Goal: Task Accomplishment & Management: Use online tool/utility

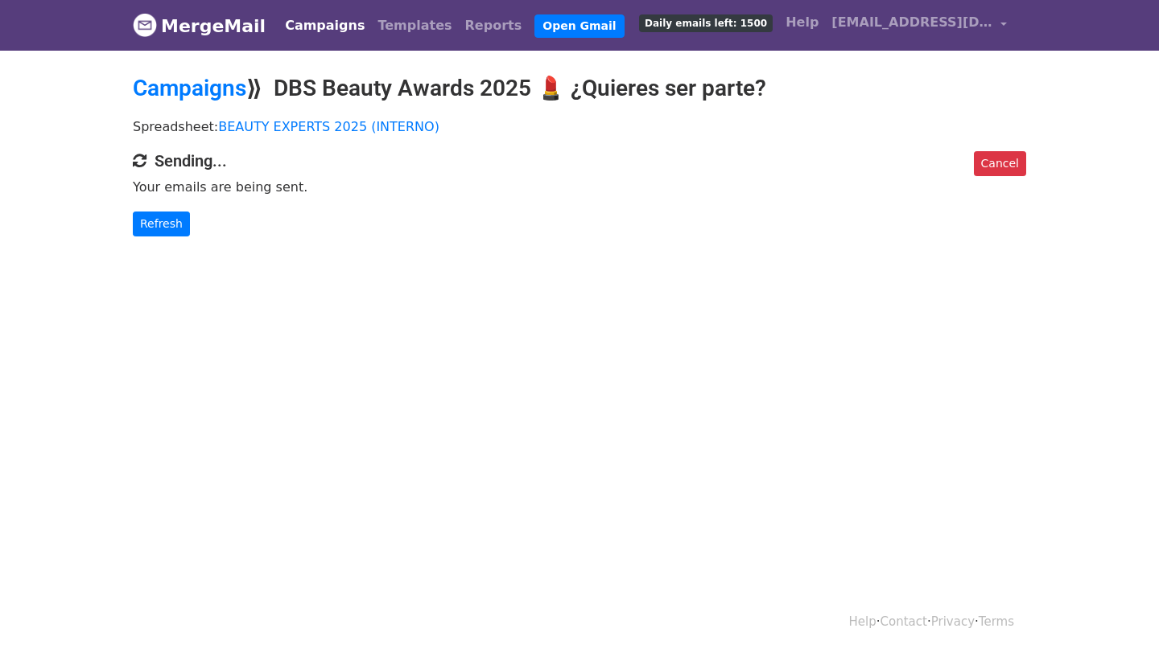
click at [231, 28] on link "MergeMail" at bounding box center [199, 26] width 133 height 34
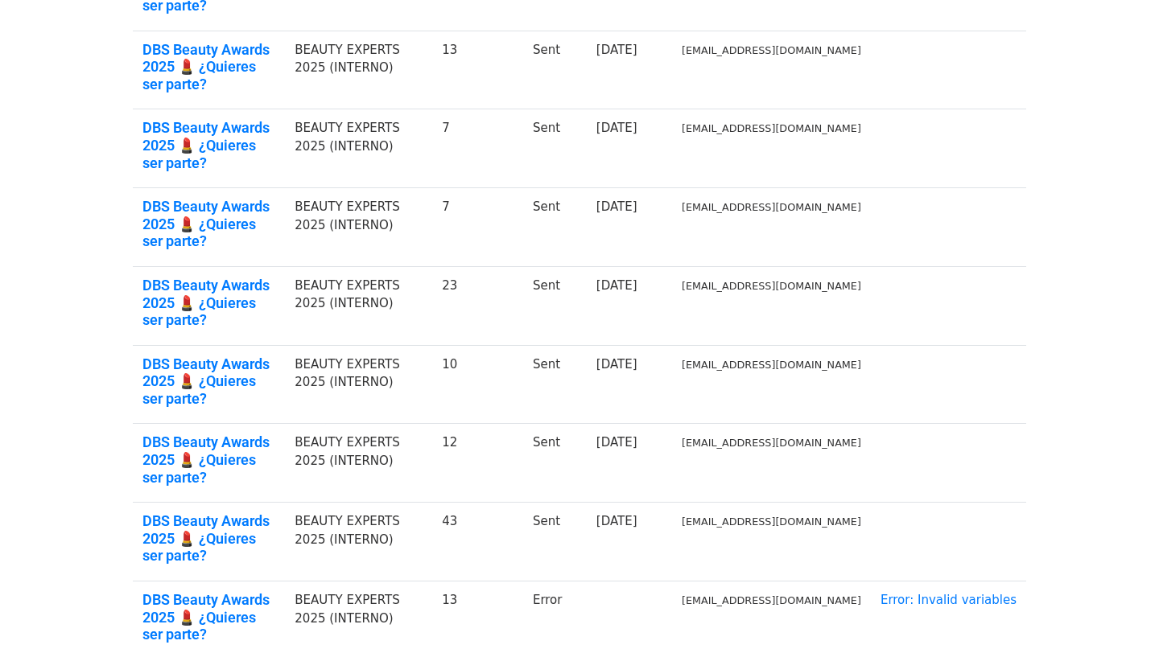
scroll to position [372, 0]
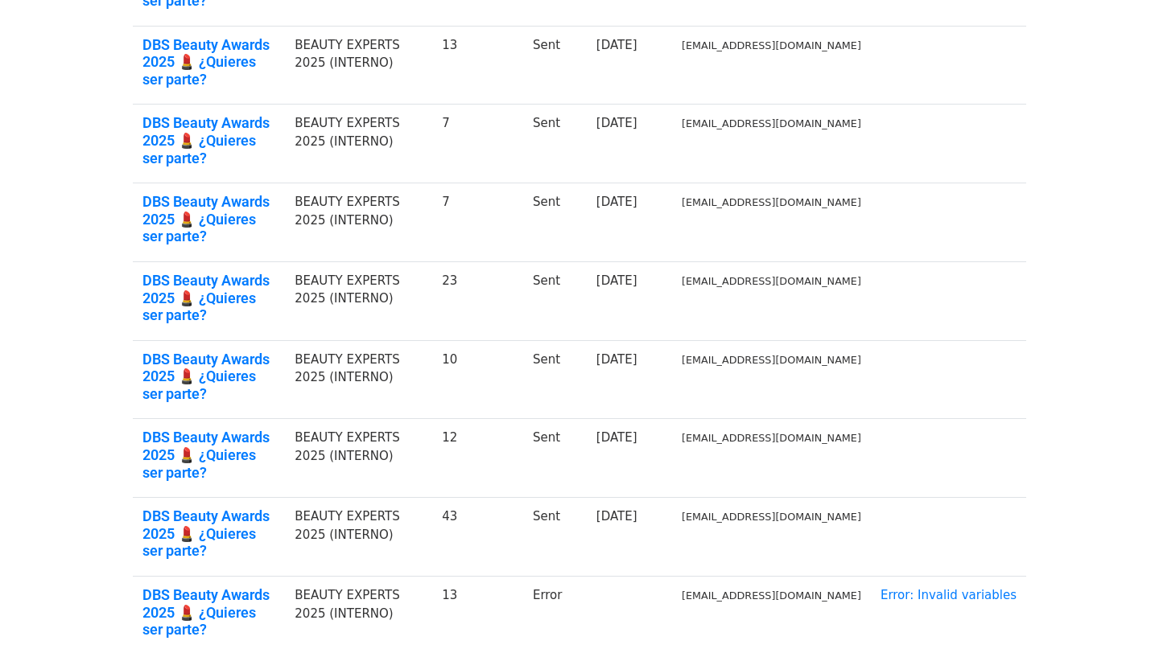
click at [586, 577] on td "Error" at bounding box center [555, 616] width 64 height 78
drag, startPoint x: 458, startPoint y: 459, endPoint x: 378, endPoint y: 435, distance: 83.2
click at [378, 577] on td "BEAUTY EXPERTS 2025 (INTERNO)" at bounding box center [358, 616] width 147 height 78
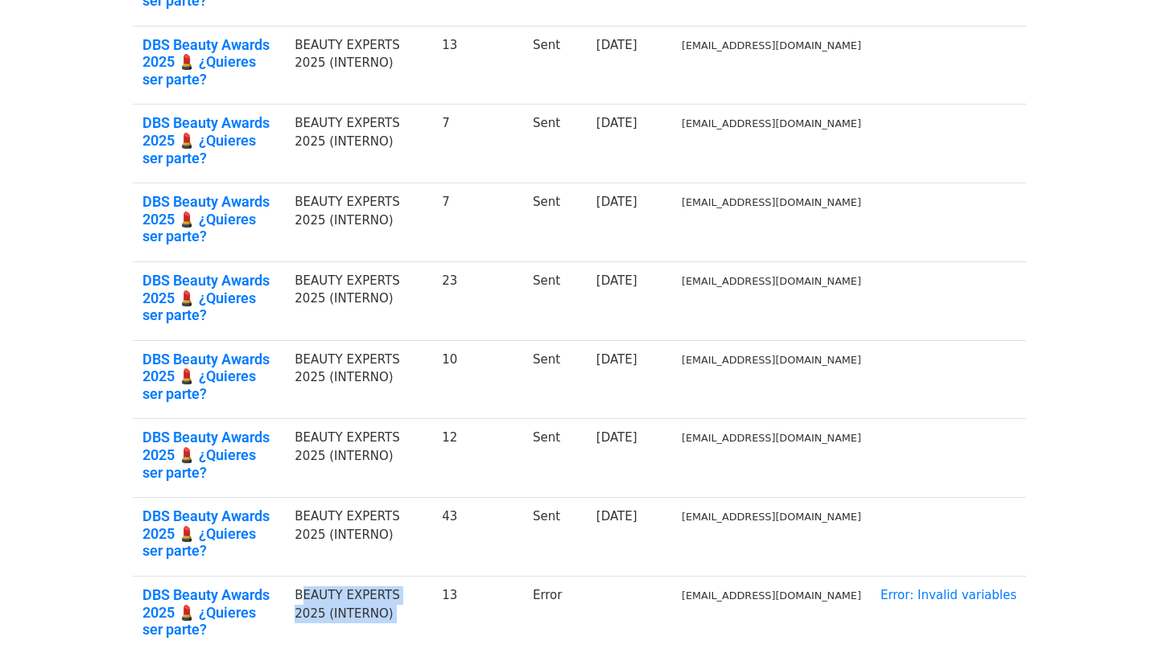
click at [378, 577] on td "BEAUTY EXPERTS 2025 (INTERNO)" at bounding box center [358, 616] width 147 height 78
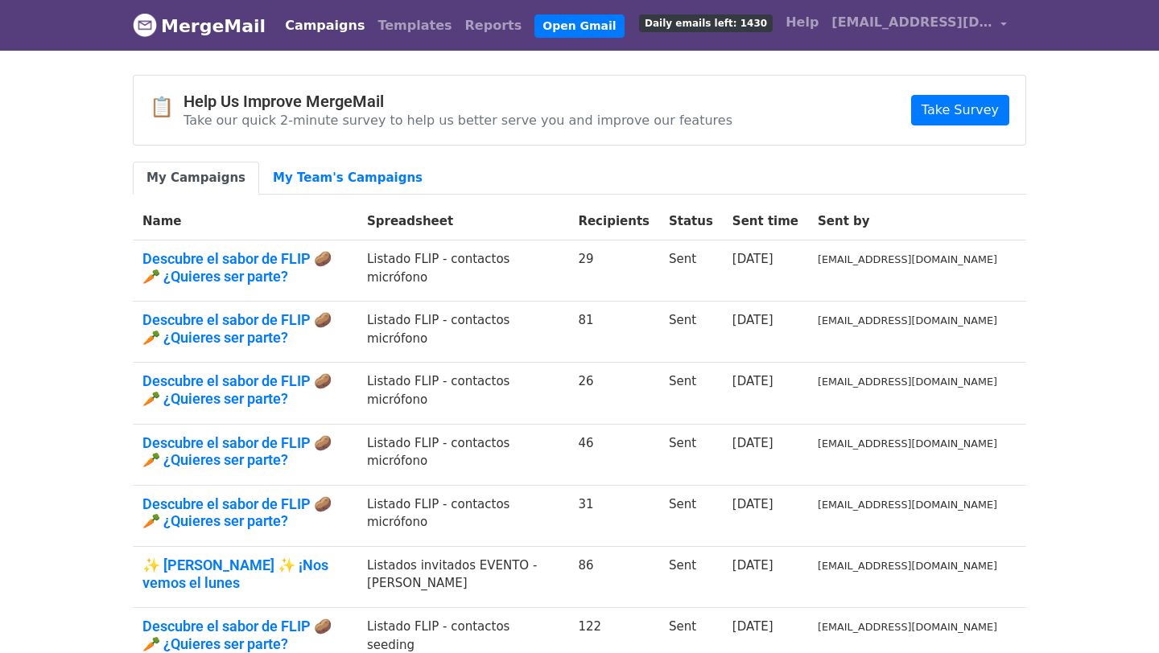
scroll to position [288, 0]
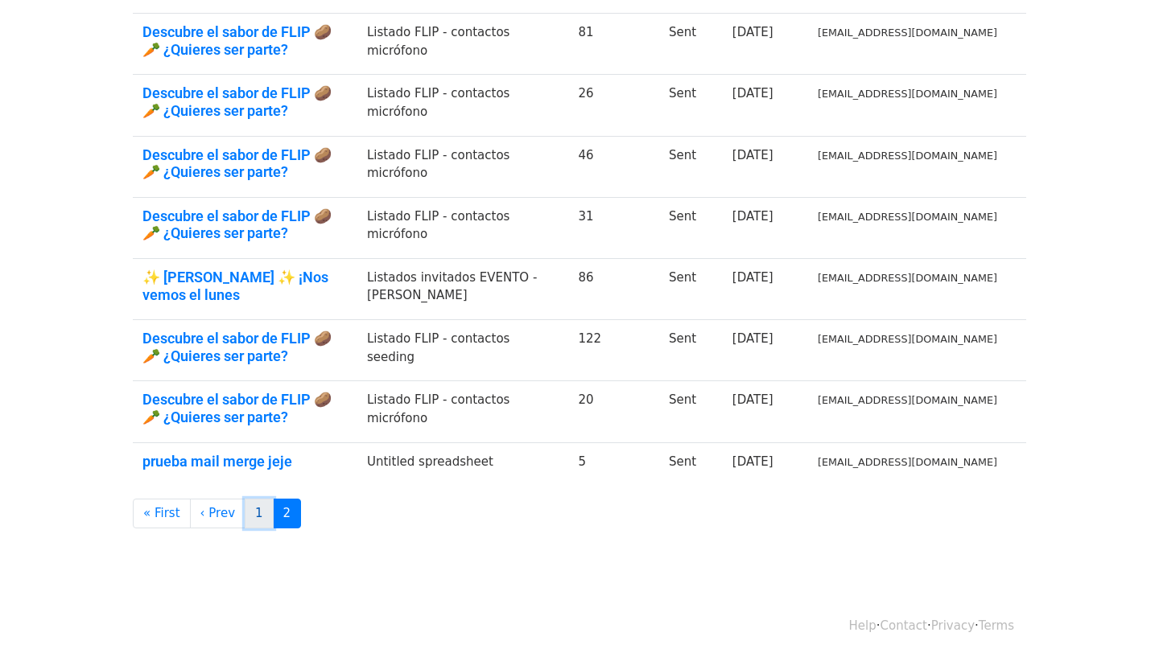
click at [258, 517] on link "1" at bounding box center [259, 514] width 29 height 30
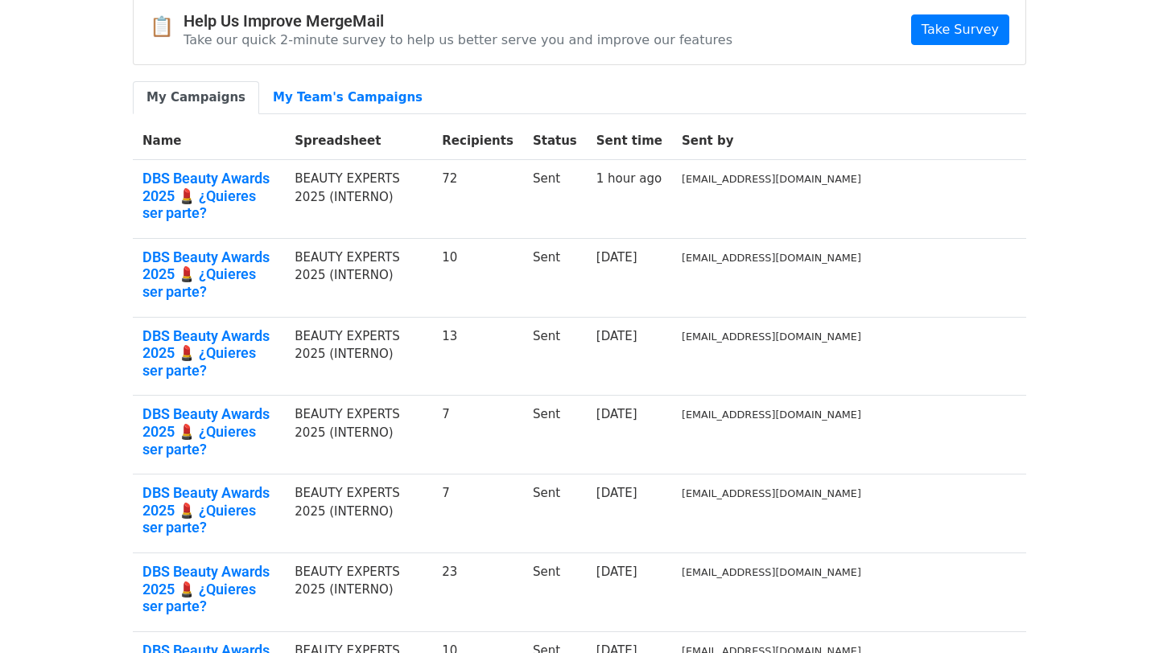
scroll to position [372, 0]
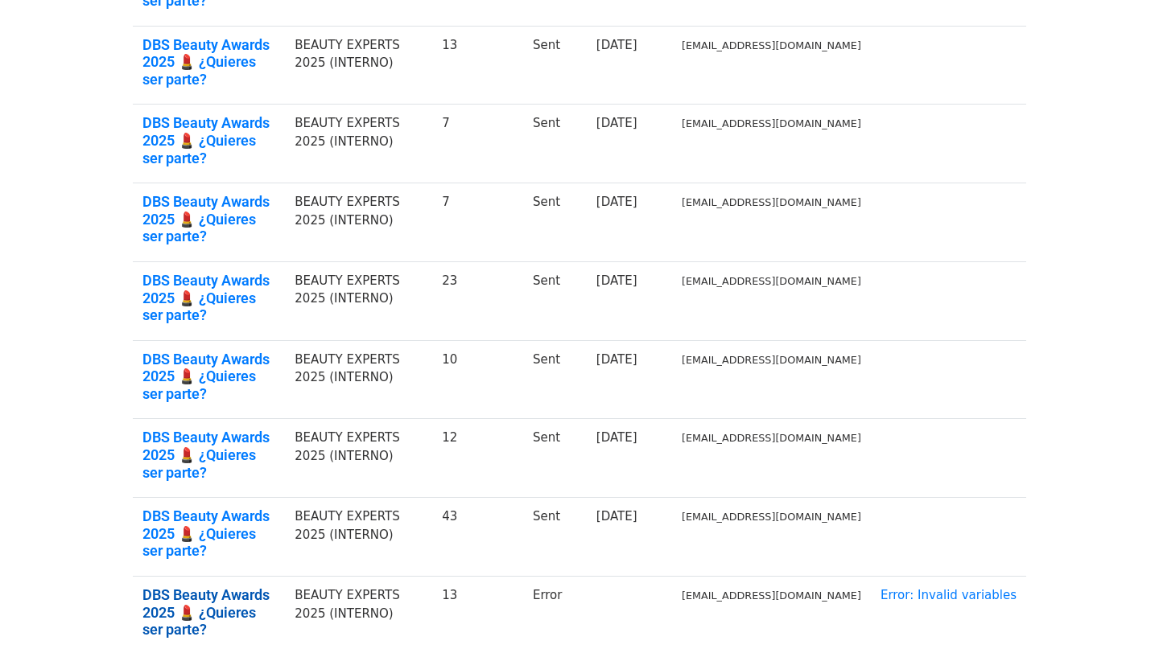
click at [230, 586] on link "DBS Beauty Awards 2025 💄 ¿Quieres ser parte?" at bounding box center [208, 612] width 133 height 52
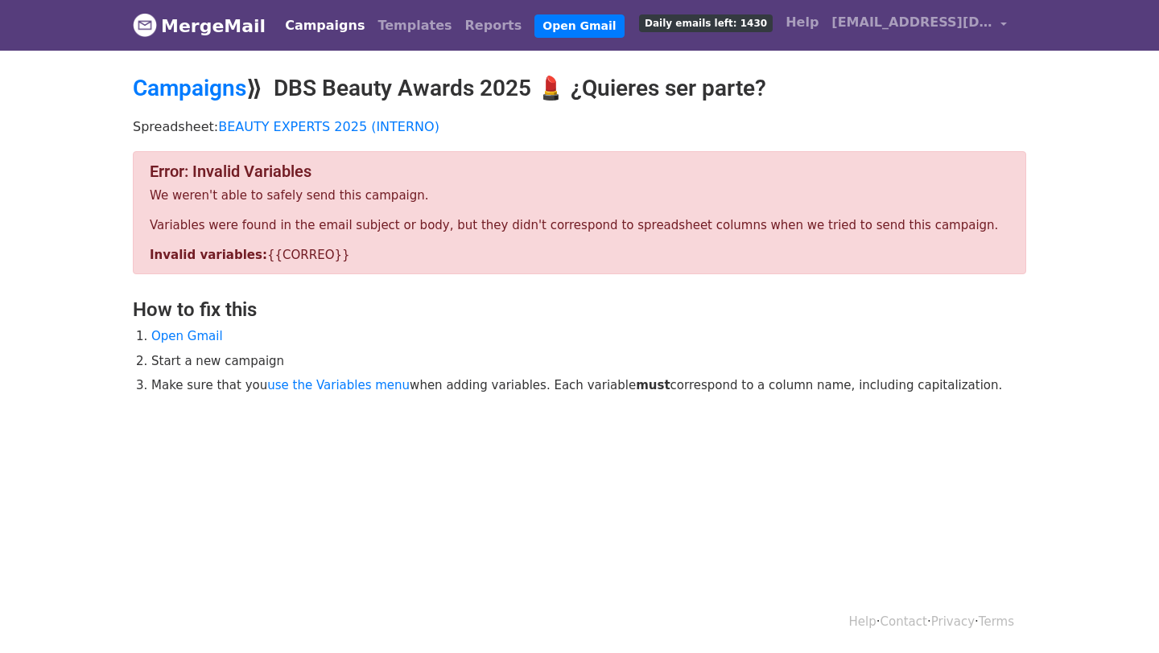
scroll to position [2, 0]
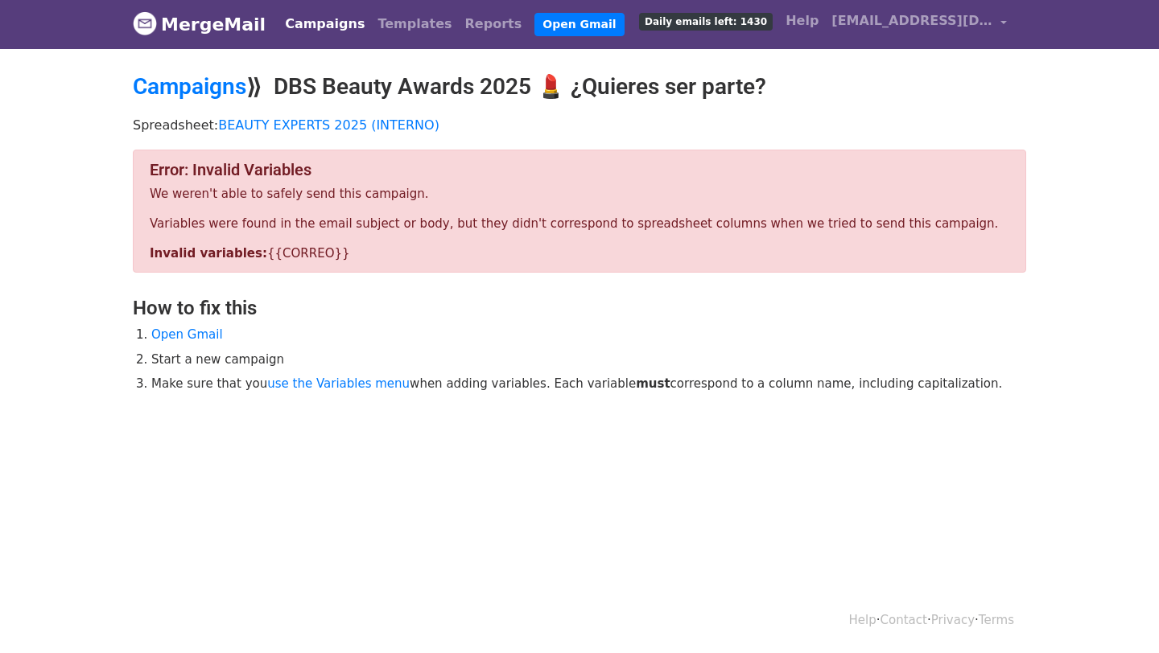
click at [277, 242] on div "Error: Invalid Variables We weren't able to safely send this campaign. Variable…" at bounding box center [579, 211] width 893 height 123
click at [280, 262] on div "Error: Invalid Variables We weren't able to safely send this campaign. Variable…" at bounding box center [579, 211] width 893 height 123
click at [340, 237] on div "Error: Invalid Variables We weren't able to safely send this campaign. Variable…" at bounding box center [579, 211] width 893 height 123
click at [249, 268] on div "Error: Invalid Variables We weren't able to safely send this campaign. Variable…" at bounding box center [579, 211] width 893 height 123
click at [204, 335] on link "Open Gmail" at bounding box center [187, 334] width 72 height 14
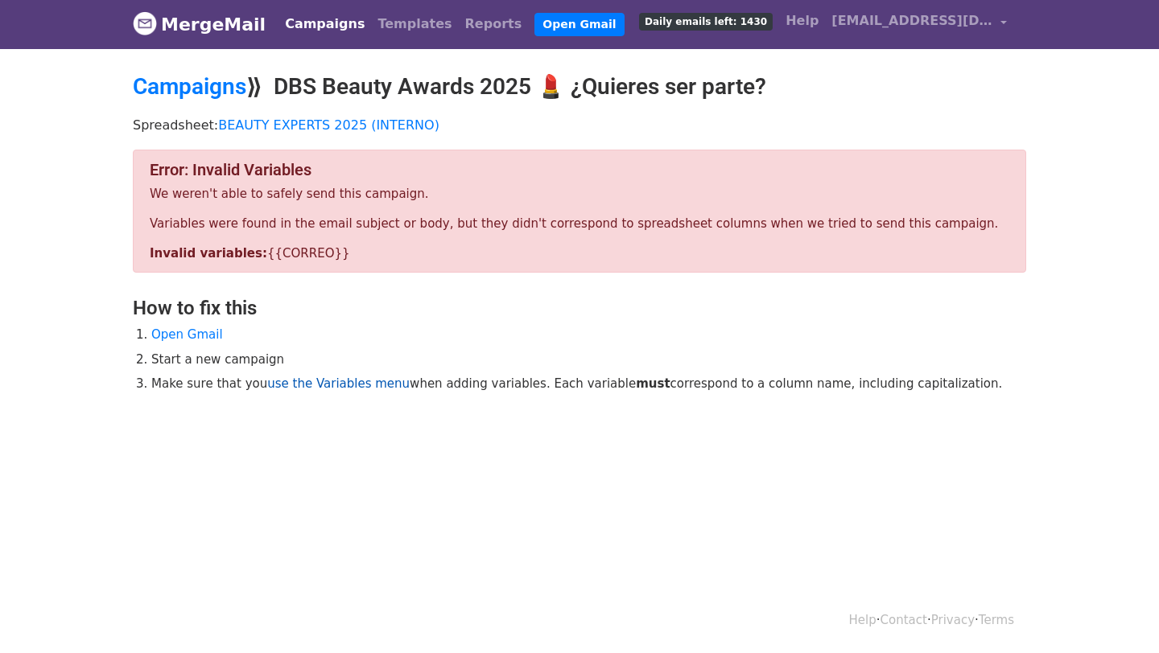
click at [290, 381] on link "use the Variables menu" at bounding box center [338, 384] width 142 height 14
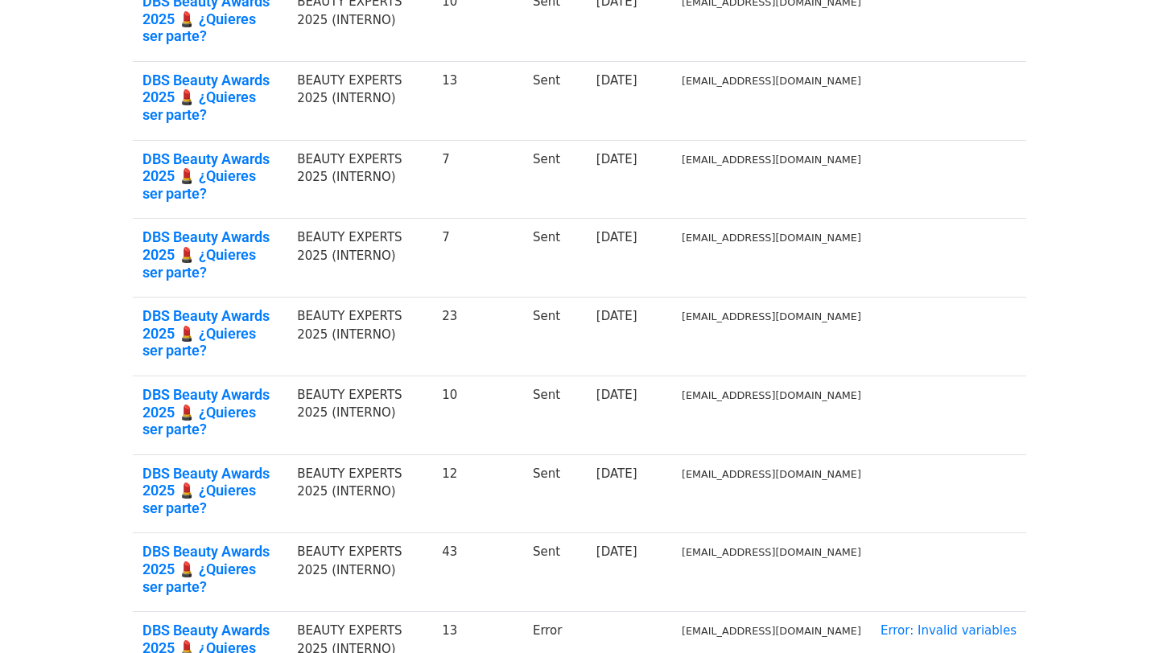
scroll to position [372, 0]
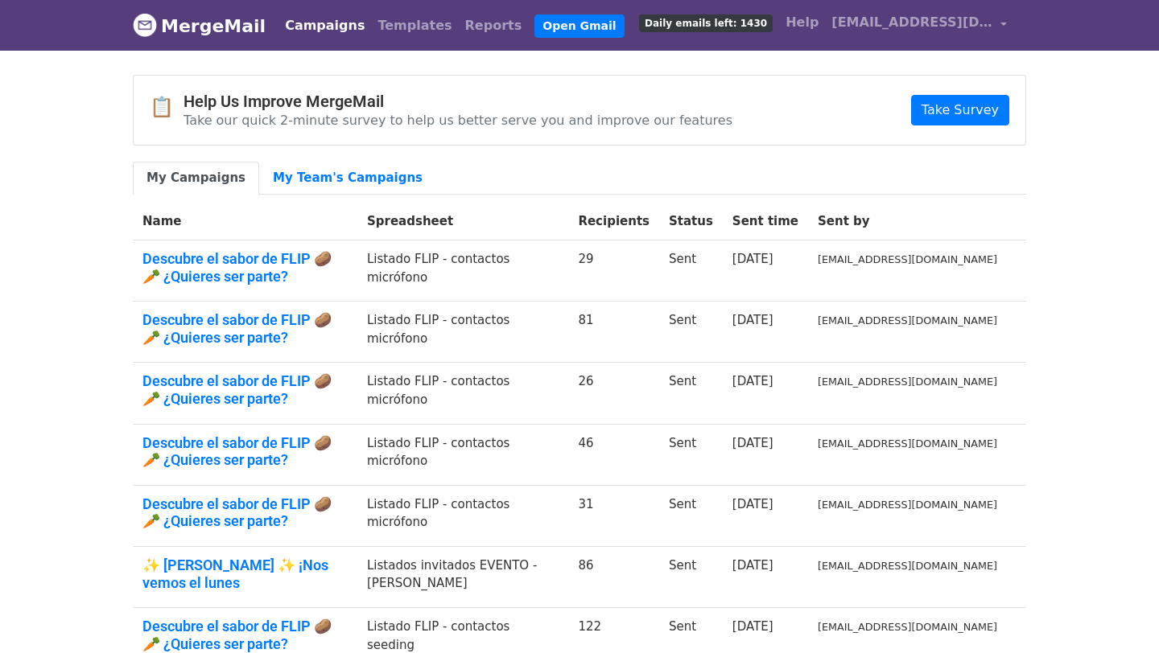
scroll to position [288, 0]
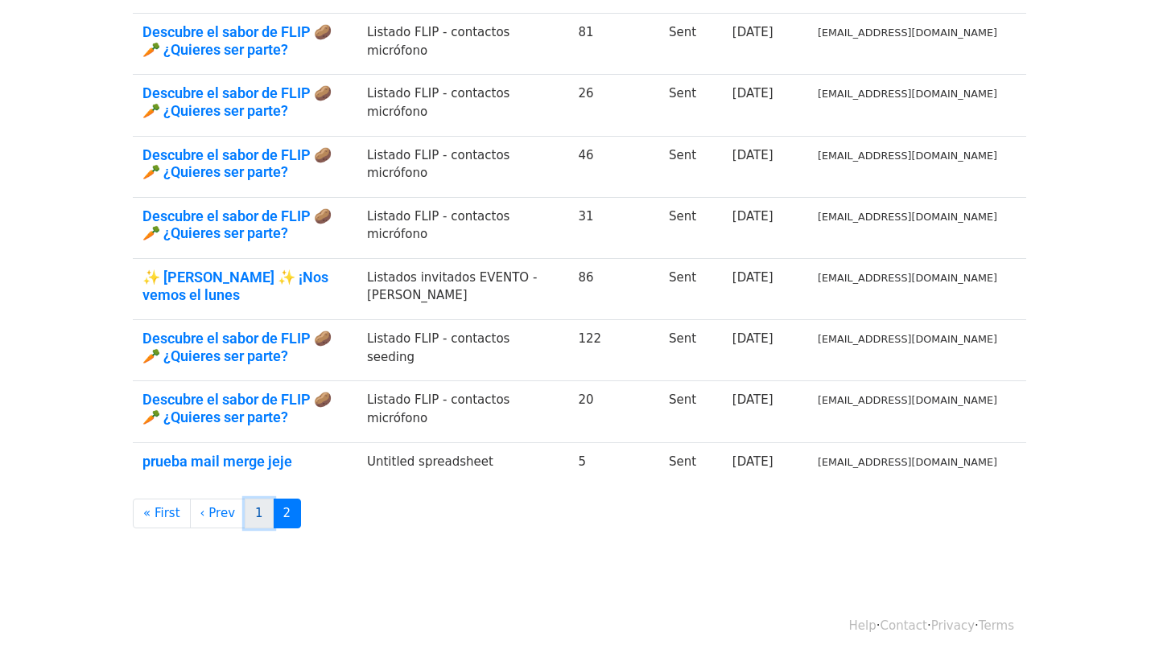
click at [256, 503] on link "1" at bounding box center [259, 514] width 29 height 30
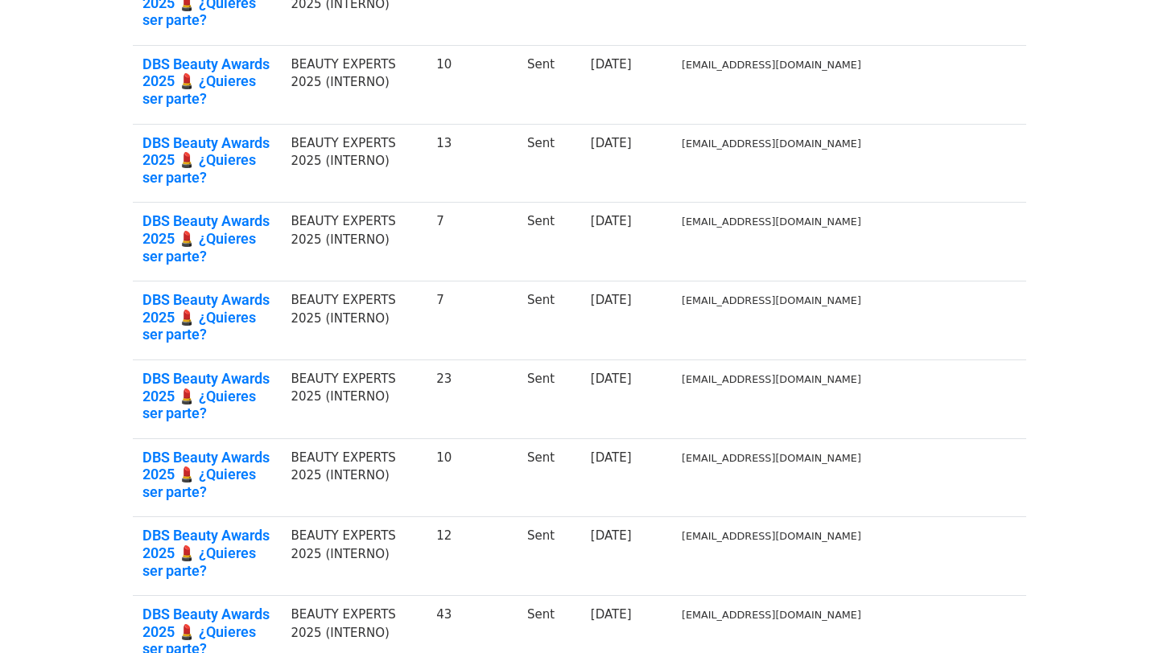
scroll to position [278, 0]
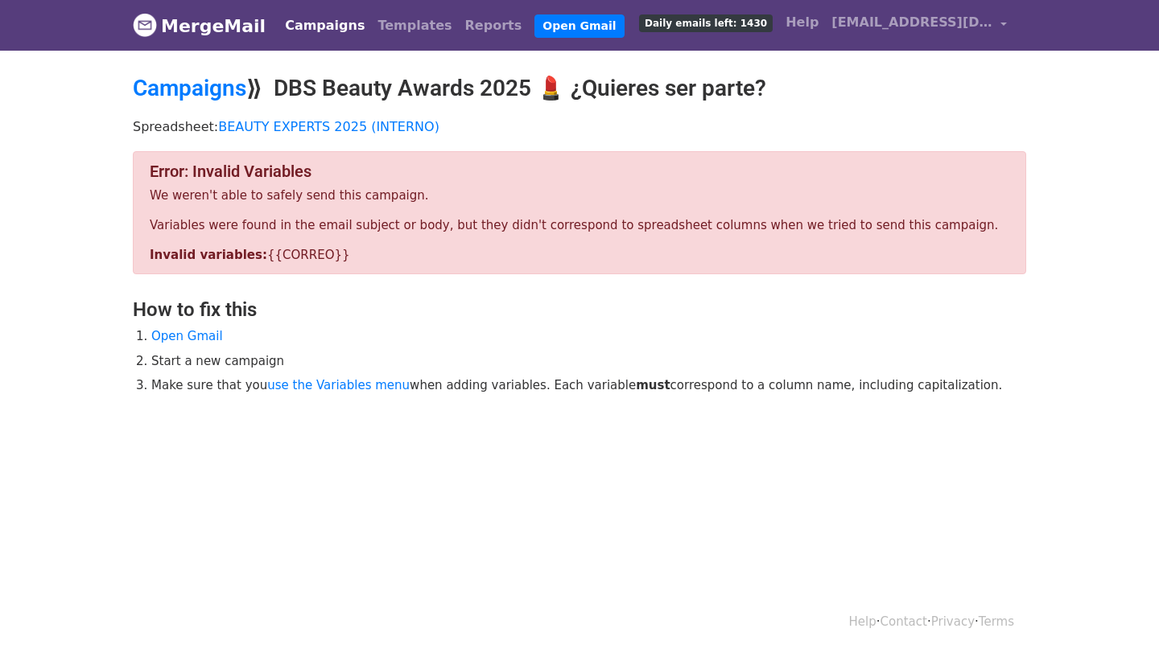
click at [350, 274] on div "Error: Invalid Variables We weren't able to safely send this campaign. Variable…" at bounding box center [579, 297] width 917 height 293
click at [372, 242] on div "Error: Invalid Variables We weren't able to safely send this campaign. Variable…" at bounding box center [579, 212] width 893 height 123
drag, startPoint x: 375, startPoint y: 256, endPoint x: 95, endPoint y: 160, distance: 295.9
click at [93, 160] on body "MergeMail Campaigns Templates Reports Open Gmail Daily emails left: 1430 Help c…" at bounding box center [579, 254] width 1159 height 508
click at [325, 125] on link "BEAUTY EXPERTS 2025 (INTERNO)" at bounding box center [328, 126] width 221 height 15
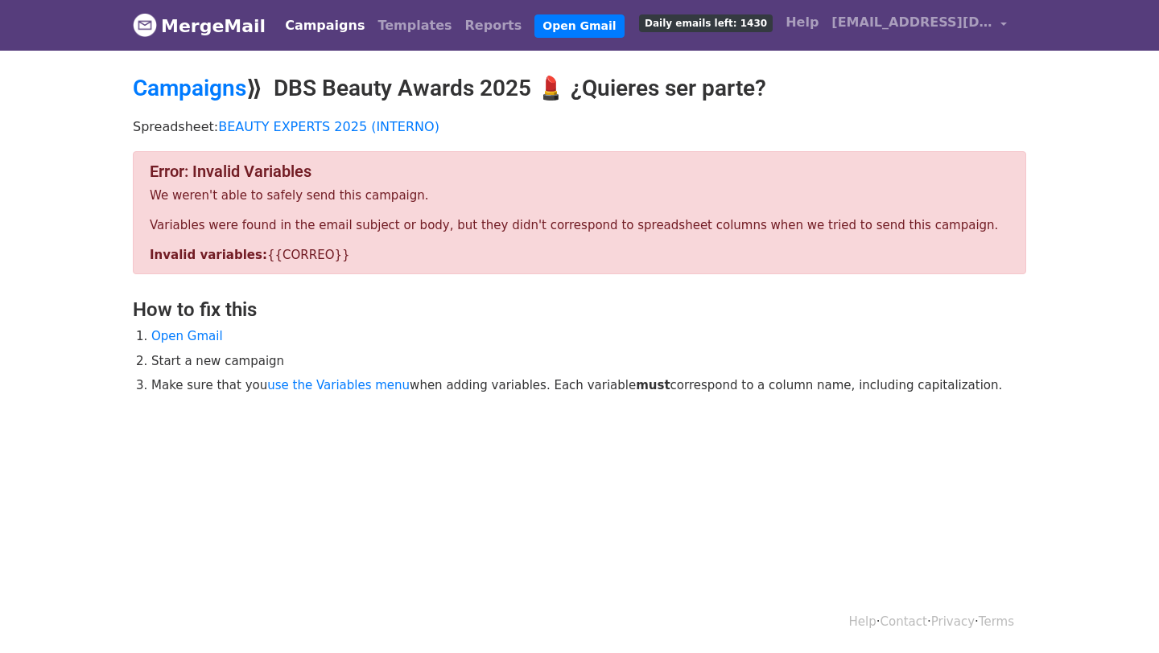
click at [396, 343] on li "Open Gmail" at bounding box center [588, 336] width 875 height 19
drag, startPoint x: 340, startPoint y: 365, endPoint x: 233, endPoint y: 363, distance: 107.0
click at [233, 364] on li "Start a new campaign" at bounding box center [588, 361] width 875 height 19
click at [233, 363] on li "Start a new campaign" at bounding box center [588, 361] width 875 height 19
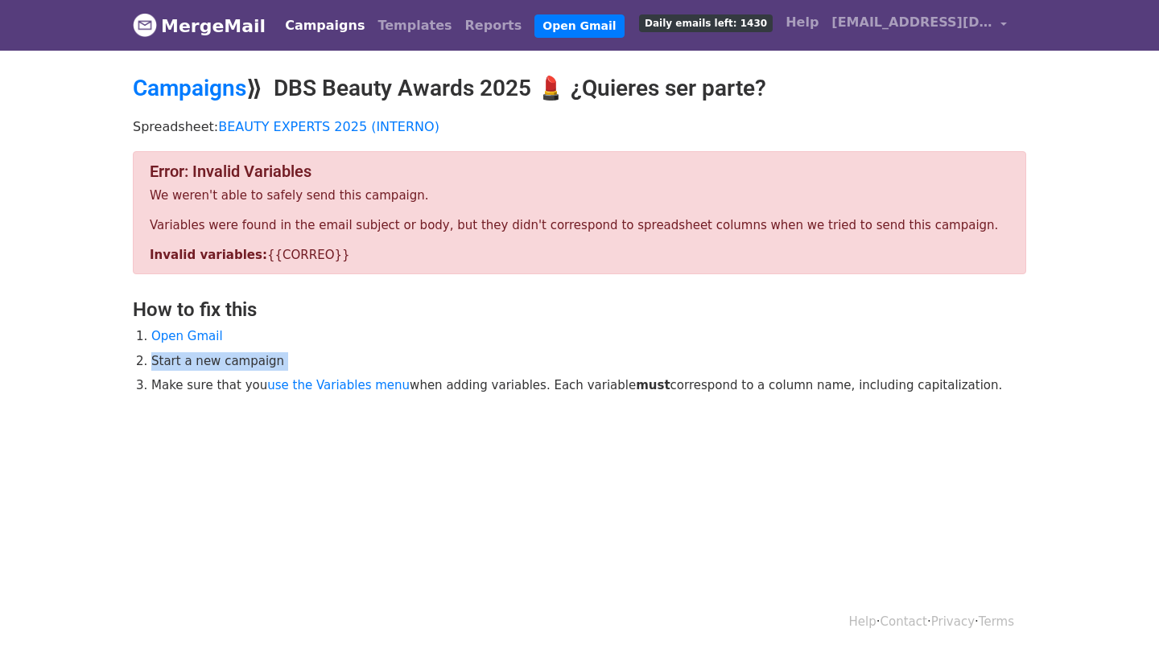
click at [233, 363] on li "Start a new campaign" at bounding box center [588, 361] width 875 height 19
click at [217, 388] on li "Make sure that you use the Variables menu when adding variables. Each variable …" at bounding box center [588, 386] width 875 height 19
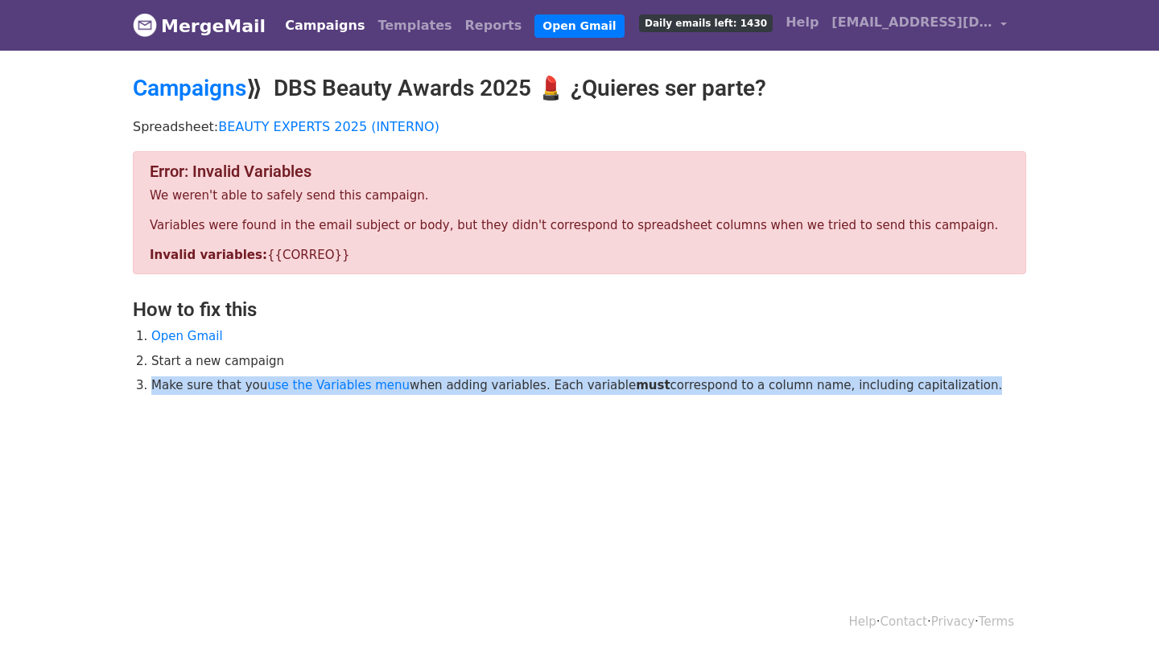
click at [217, 388] on li "Make sure that you use the Variables menu when adding variables. Each variable …" at bounding box center [588, 386] width 875 height 19
click at [220, 420] on div "Error: Invalid Variables We weren't able to safely send this campaign. Variable…" at bounding box center [579, 297] width 917 height 293
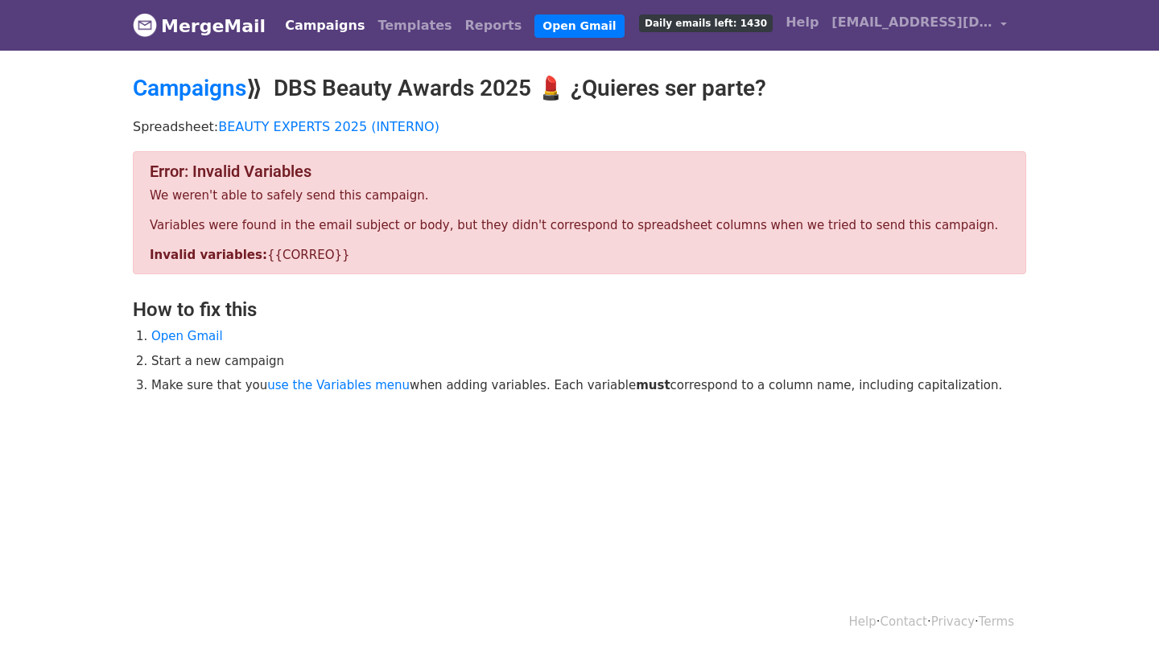
click at [216, 368] on li "Start a new campaign" at bounding box center [588, 361] width 875 height 19
click at [220, 303] on h3 "How to fix this" at bounding box center [579, 309] width 893 height 23
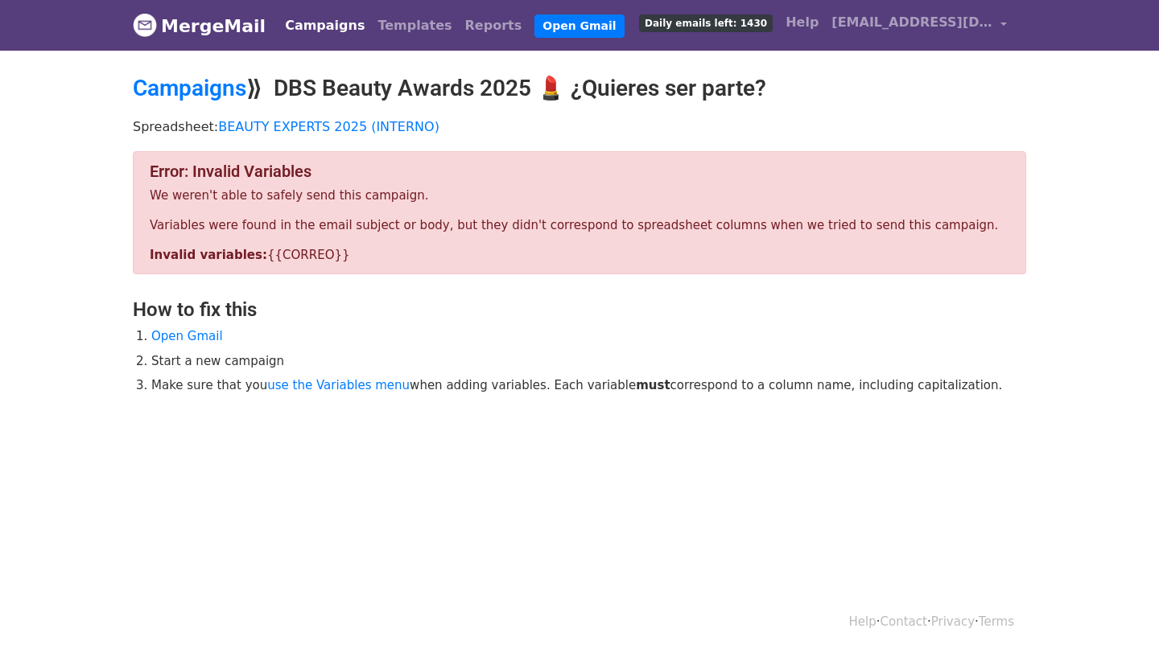
click at [431, 130] on p "Spreadsheet: BEAUTY EXPERTS 2025 (INTERNO)" at bounding box center [579, 126] width 893 height 17
drag, startPoint x: 431, startPoint y: 130, endPoint x: 294, endPoint y: 121, distance: 137.9
click at [294, 123] on p "Spreadsheet: BEAUTY EXPERTS 2025 (INTERNO)" at bounding box center [579, 126] width 893 height 17
click at [338, 80] on h2 "Campaigns ⟫ DBS Beauty Awards 2025 💄 ¿Quieres ser parte?" at bounding box center [579, 88] width 893 height 27
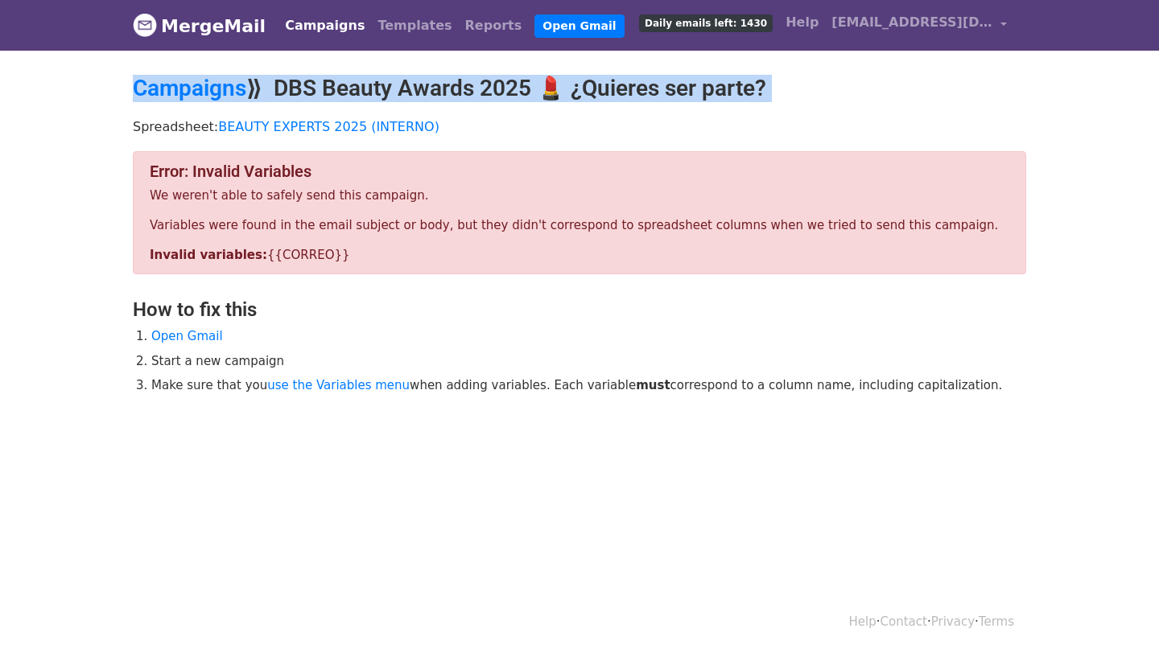
click at [338, 80] on h2 "Campaigns ⟫ DBS Beauty Awards 2025 💄 ¿Quieres ser parte?" at bounding box center [579, 88] width 893 height 27
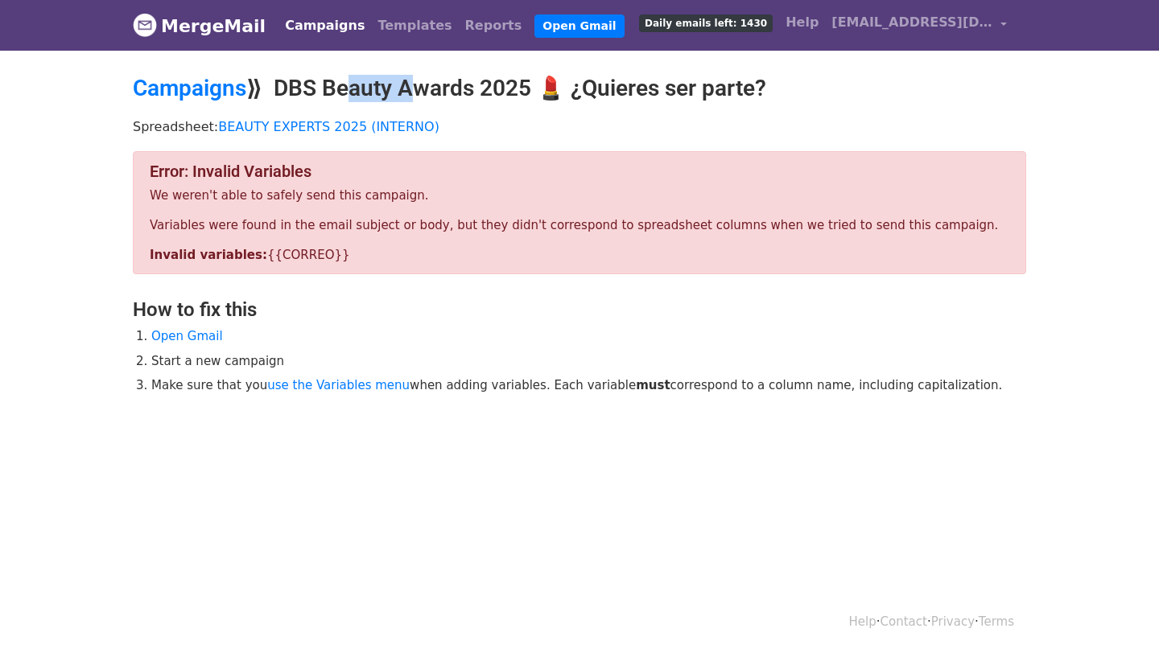
click at [338, 80] on h2 "Campaigns ⟫ DBS Beauty Awards 2025 💄 ¿Quieres ser parte?" at bounding box center [579, 88] width 893 height 27
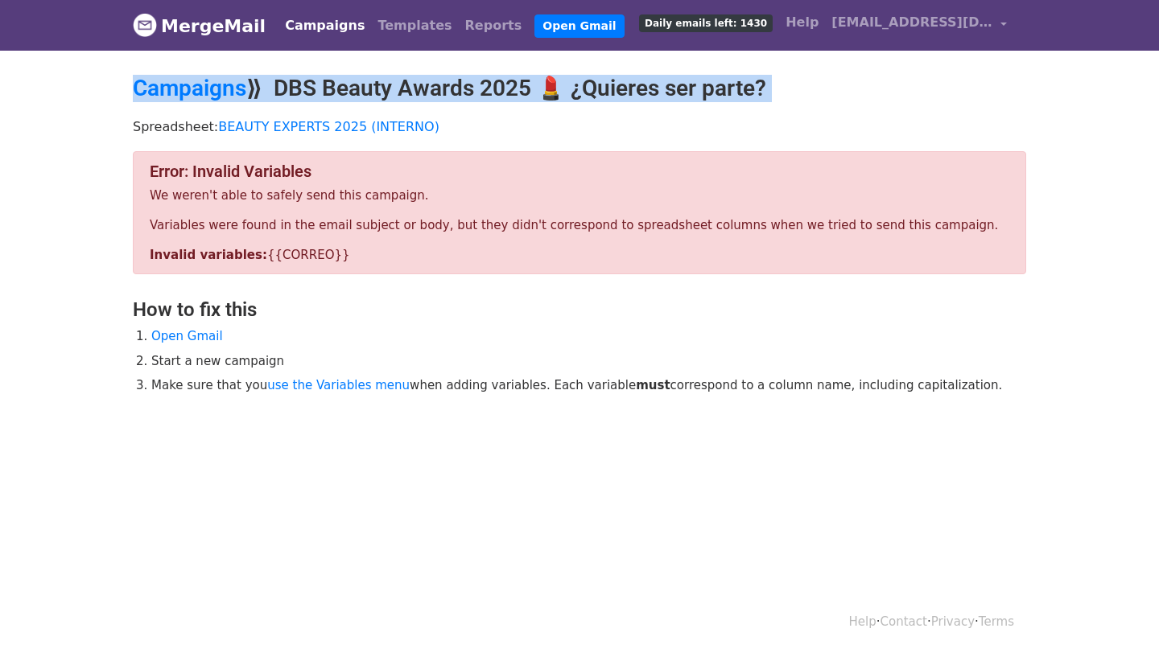
click at [338, 80] on h2 "Campaigns ⟫ DBS Beauty Awards 2025 💄 ¿Quieres ser parte?" at bounding box center [579, 88] width 893 height 27
click at [327, 82] on h2 "Campaigns ⟫ DBS Beauty Awards 2025 💄 ¿Quieres ser parte?" at bounding box center [579, 88] width 893 height 27
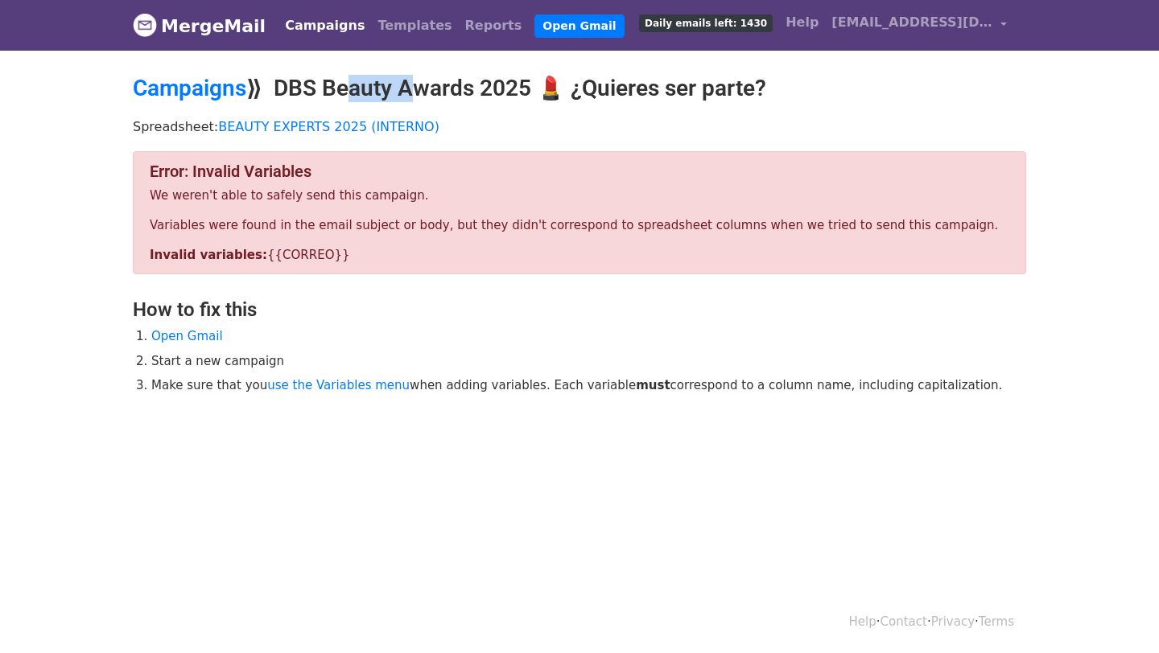
click at [327, 82] on h2 "Campaigns ⟫ DBS Beauty Awards 2025 💄 ¿Quieres ser parte?" at bounding box center [579, 88] width 893 height 27
click at [397, 86] on h2 "Campaigns ⟫ DBS Beauty Awards 2025 💄 ¿Quieres ser parte?" at bounding box center [579, 88] width 893 height 27
click at [475, 84] on h2 "Campaigns ⟫ DBS Beauty Awards 2025 💄 ¿Quieres ser parte?" at bounding box center [579, 88] width 893 height 27
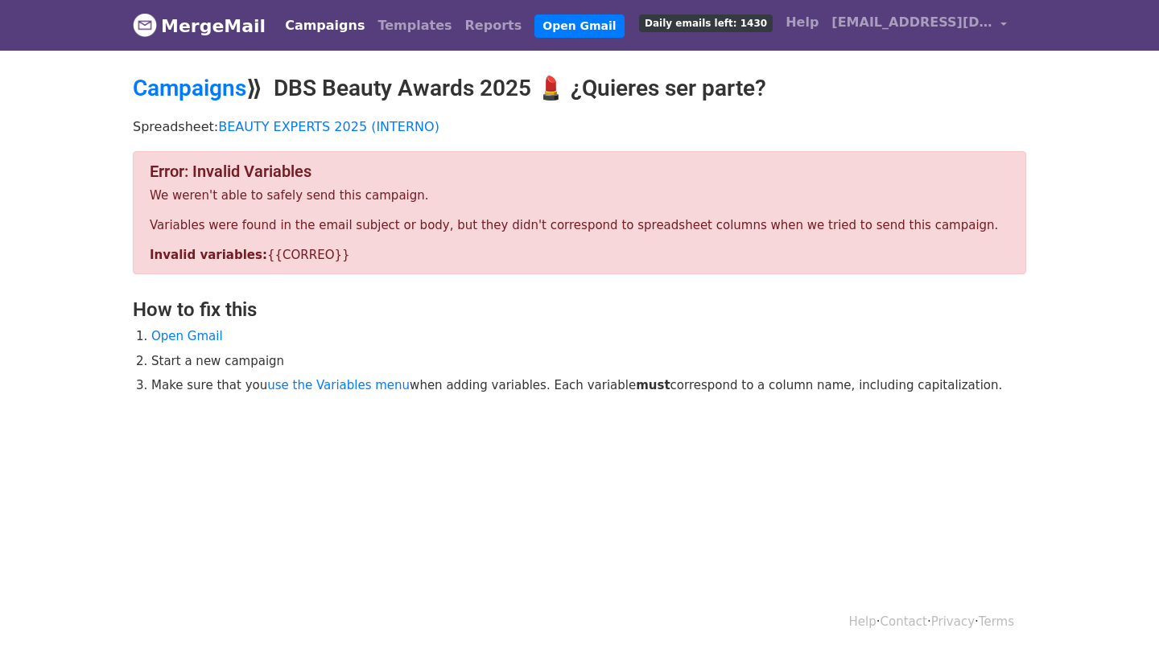
click at [564, 195] on p "We weren't able to safely send this campaign." at bounding box center [579, 195] width 859 height 17
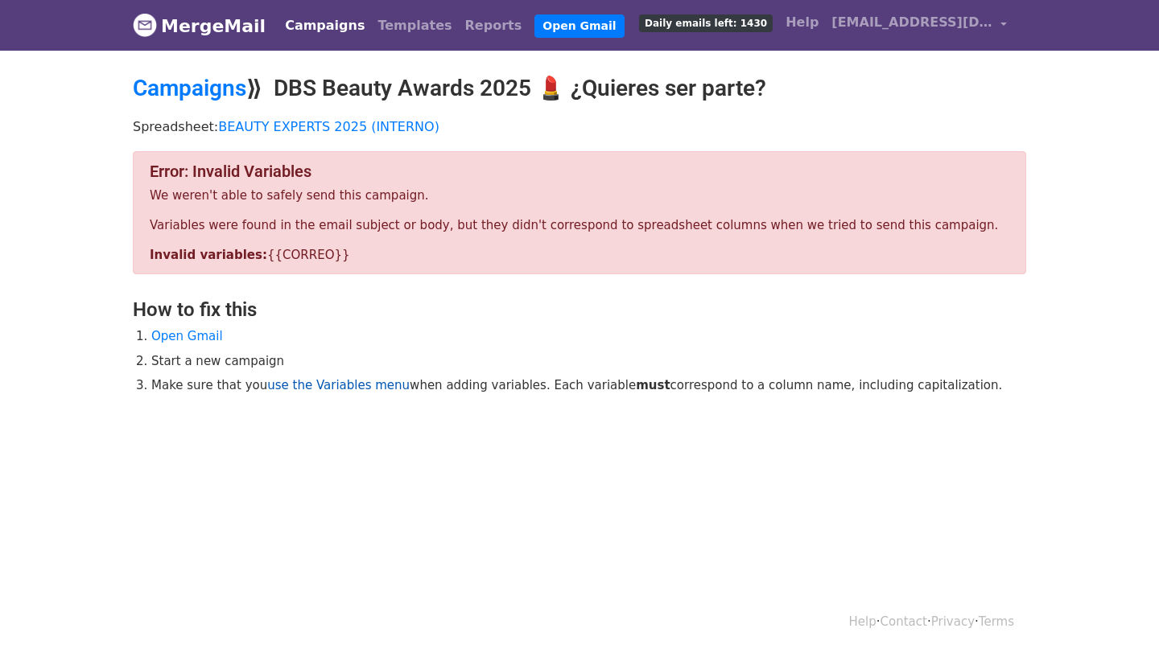
click at [306, 381] on link "use the Variables menu" at bounding box center [338, 385] width 142 height 14
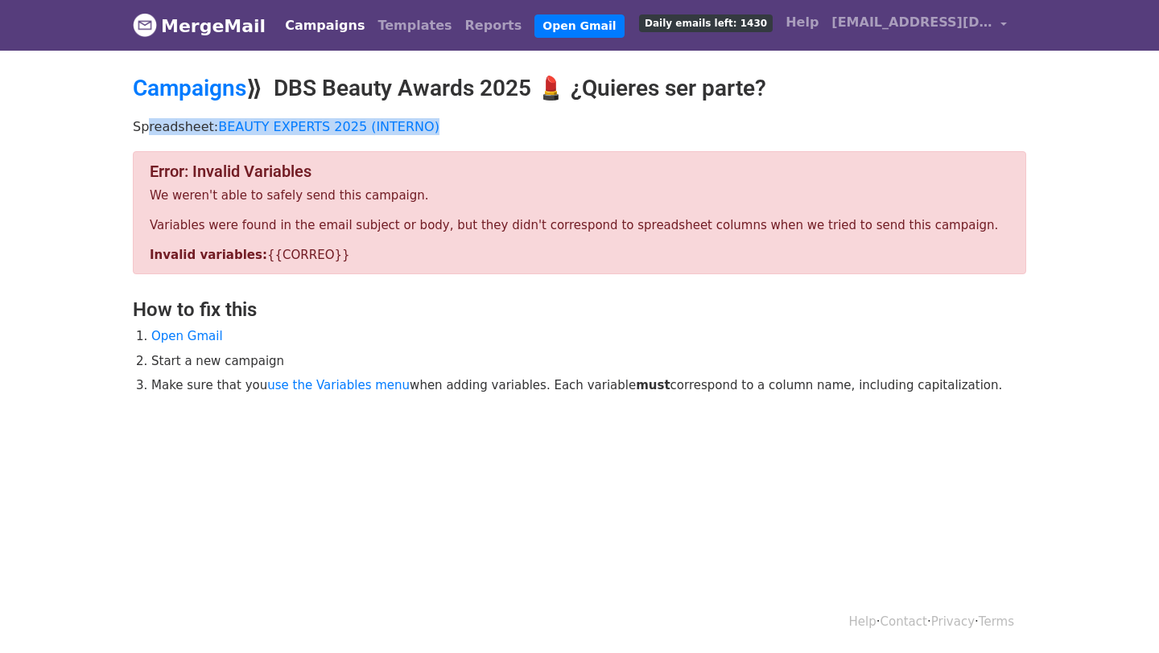
drag, startPoint x: 461, startPoint y: 126, endPoint x: 143, endPoint y: 125, distance: 317.8
click at [143, 125] on p "Spreadsheet: BEAUTY EXPERTS 2025 (INTERNO)" at bounding box center [579, 126] width 893 height 17
click at [381, 406] on div "Error: Invalid Variables We weren't able to safely send this campaign. Variable…" at bounding box center [579, 297] width 917 height 293
click at [739, 32] on link "Daily emails left: 1430" at bounding box center [705, 22] width 146 height 32
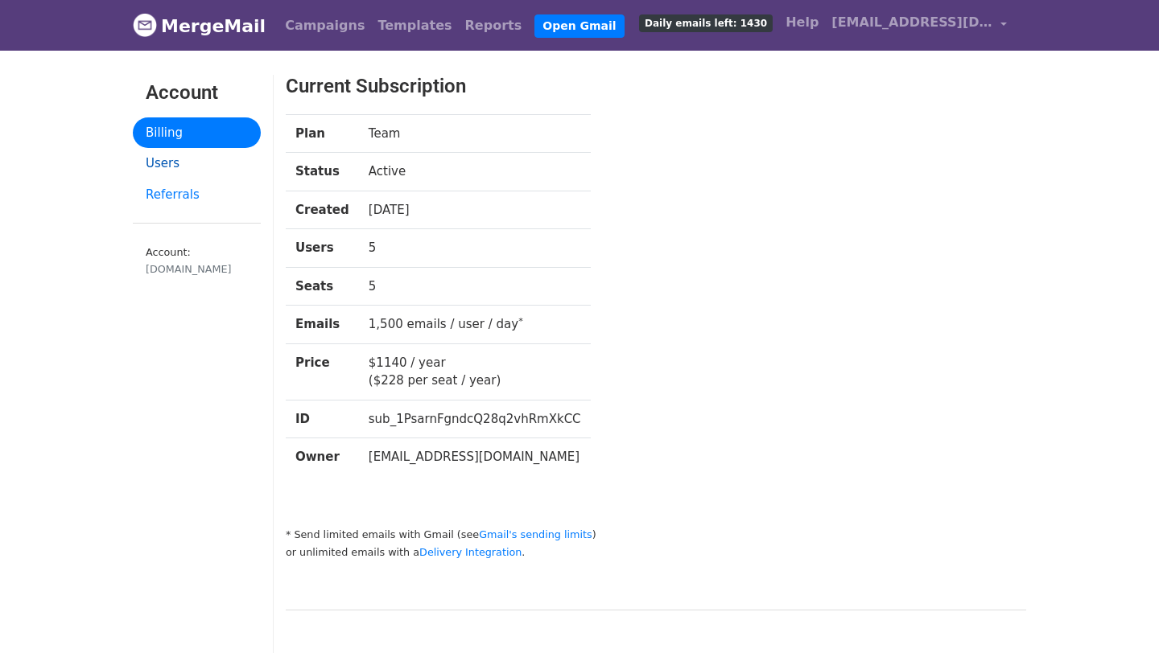
click at [176, 173] on link "Users" at bounding box center [197, 163] width 128 height 31
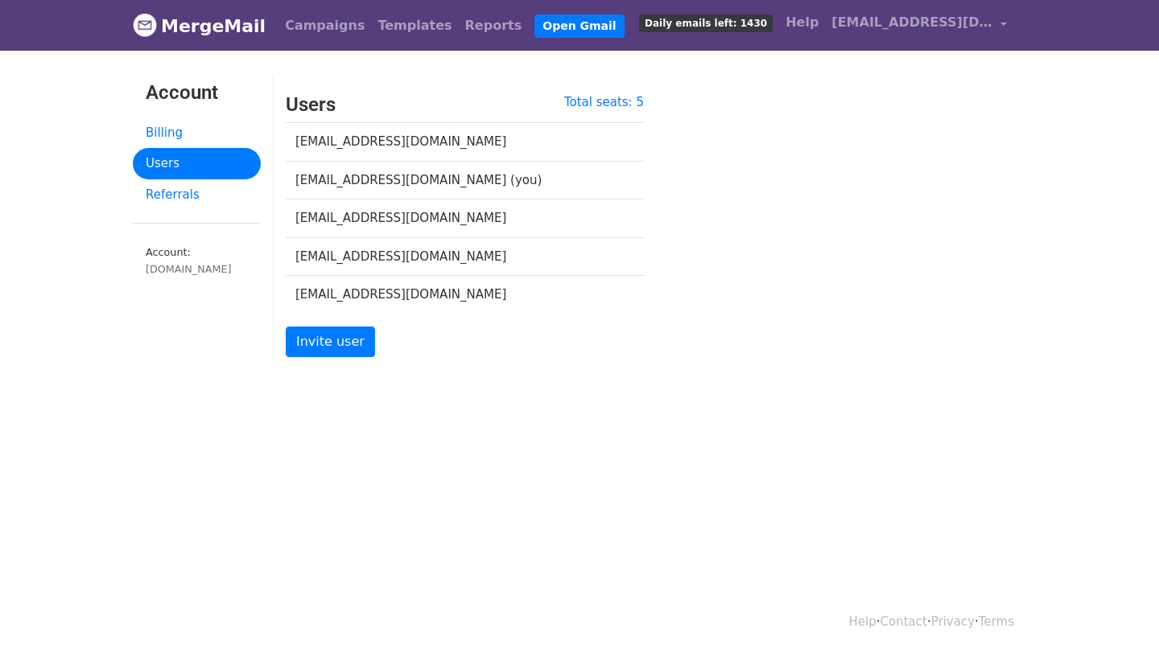
click at [176, 201] on link "Referrals" at bounding box center [197, 194] width 128 height 31
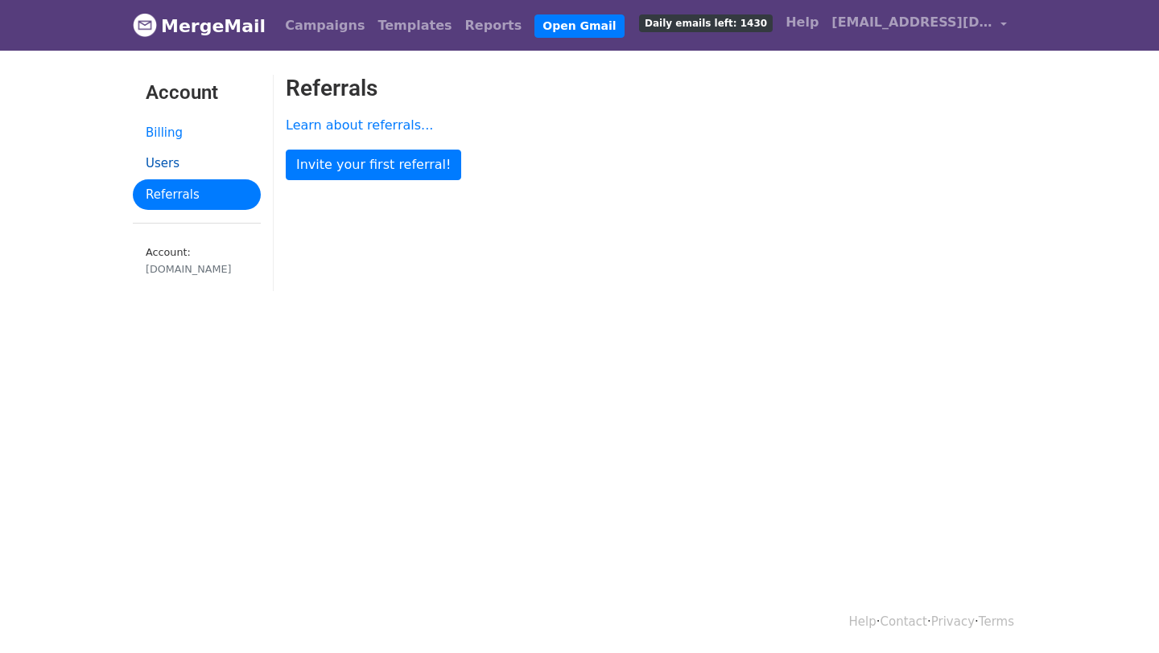
click at [175, 154] on link "Users" at bounding box center [197, 163] width 128 height 31
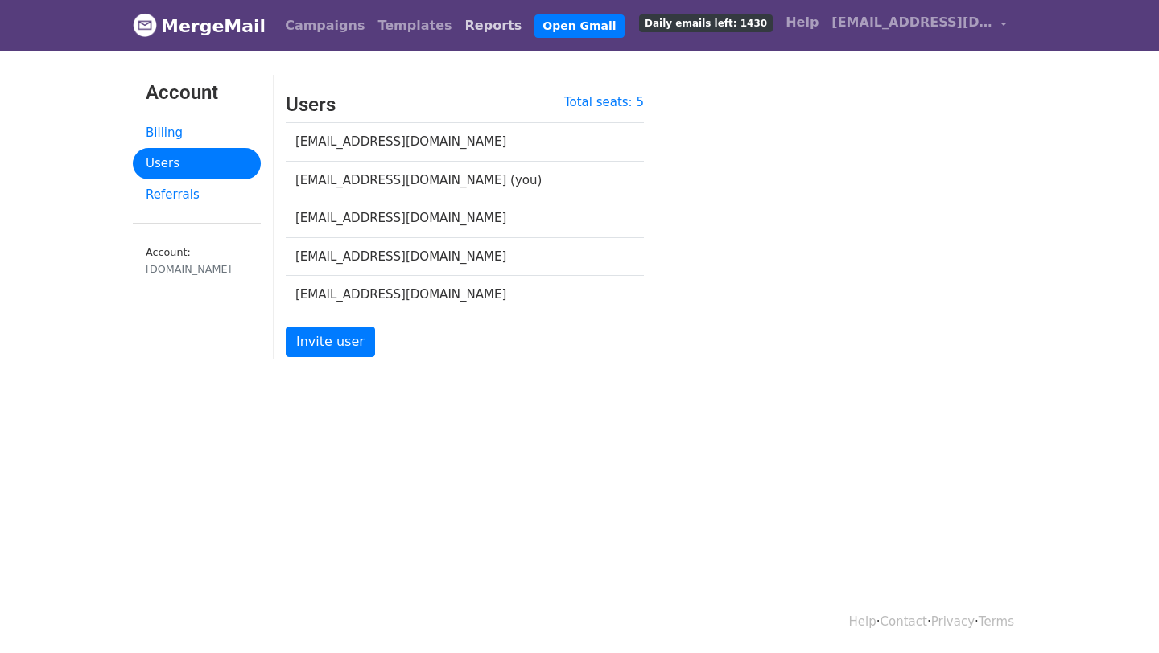
click at [459, 34] on link "Reports" at bounding box center [494, 26] width 70 height 32
click at [372, 28] on link "Templates" at bounding box center [414, 26] width 87 height 32
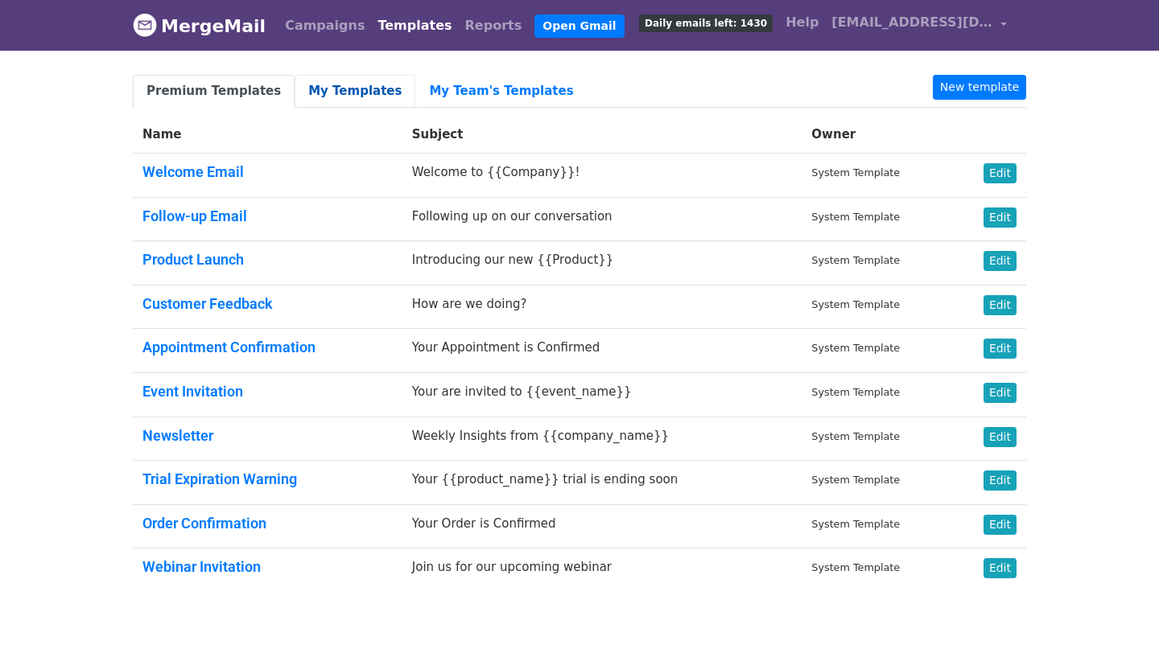
click at [339, 87] on link "My Templates" at bounding box center [354, 91] width 121 height 33
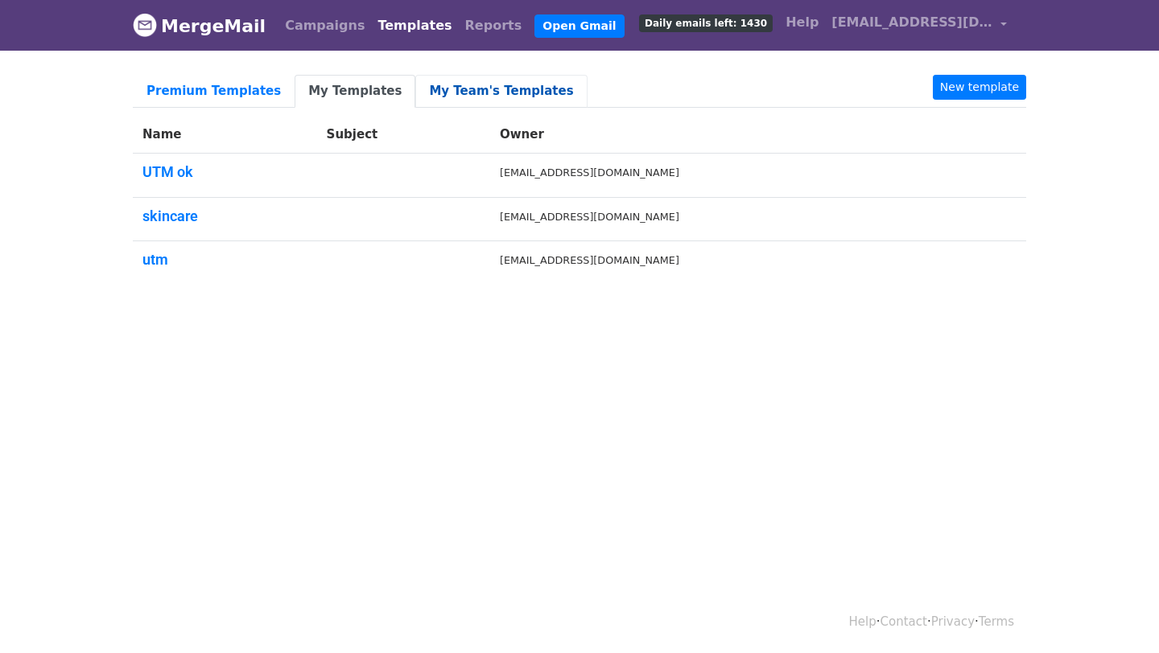
click at [415, 97] on link "My Team's Templates" at bounding box center [500, 91] width 171 height 33
click at [317, 99] on link "My Templates" at bounding box center [354, 91] width 121 height 33
click at [212, 101] on link "Premium Templates" at bounding box center [214, 91] width 162 height 33
